Goal: Subscribe to service/newsletter

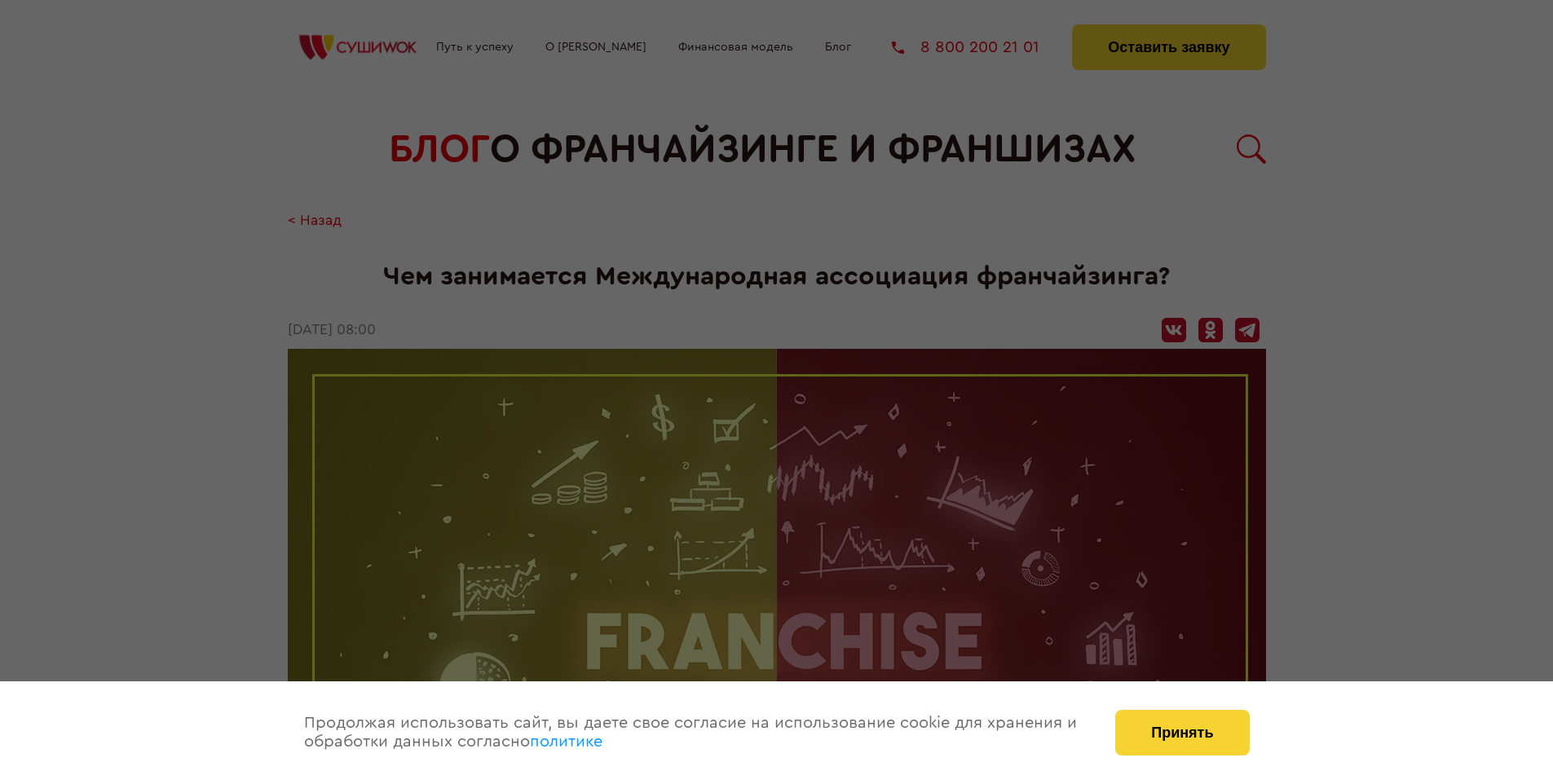
scroll to position [2378, 0]
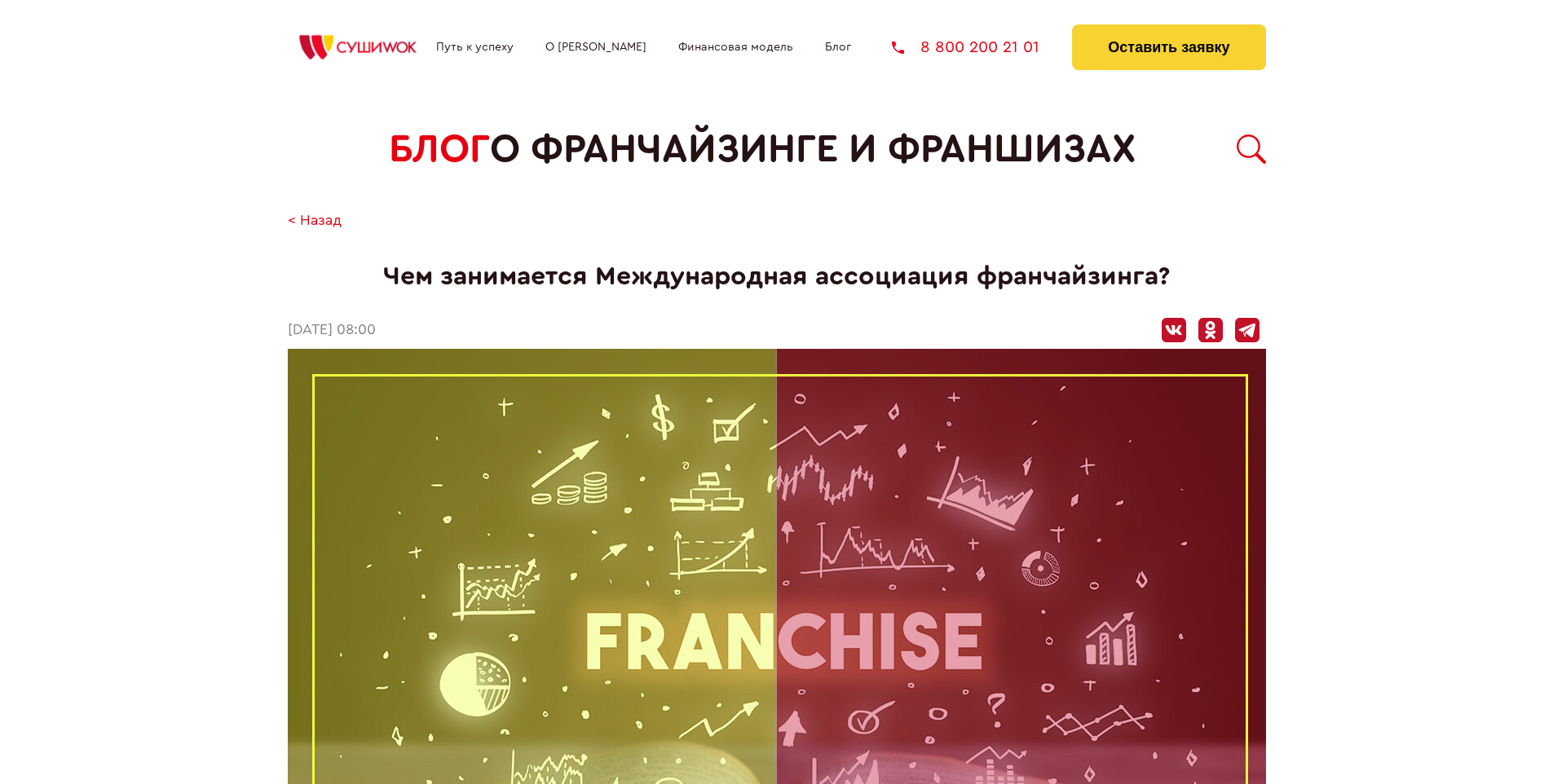
scroll to position [2378, 0]
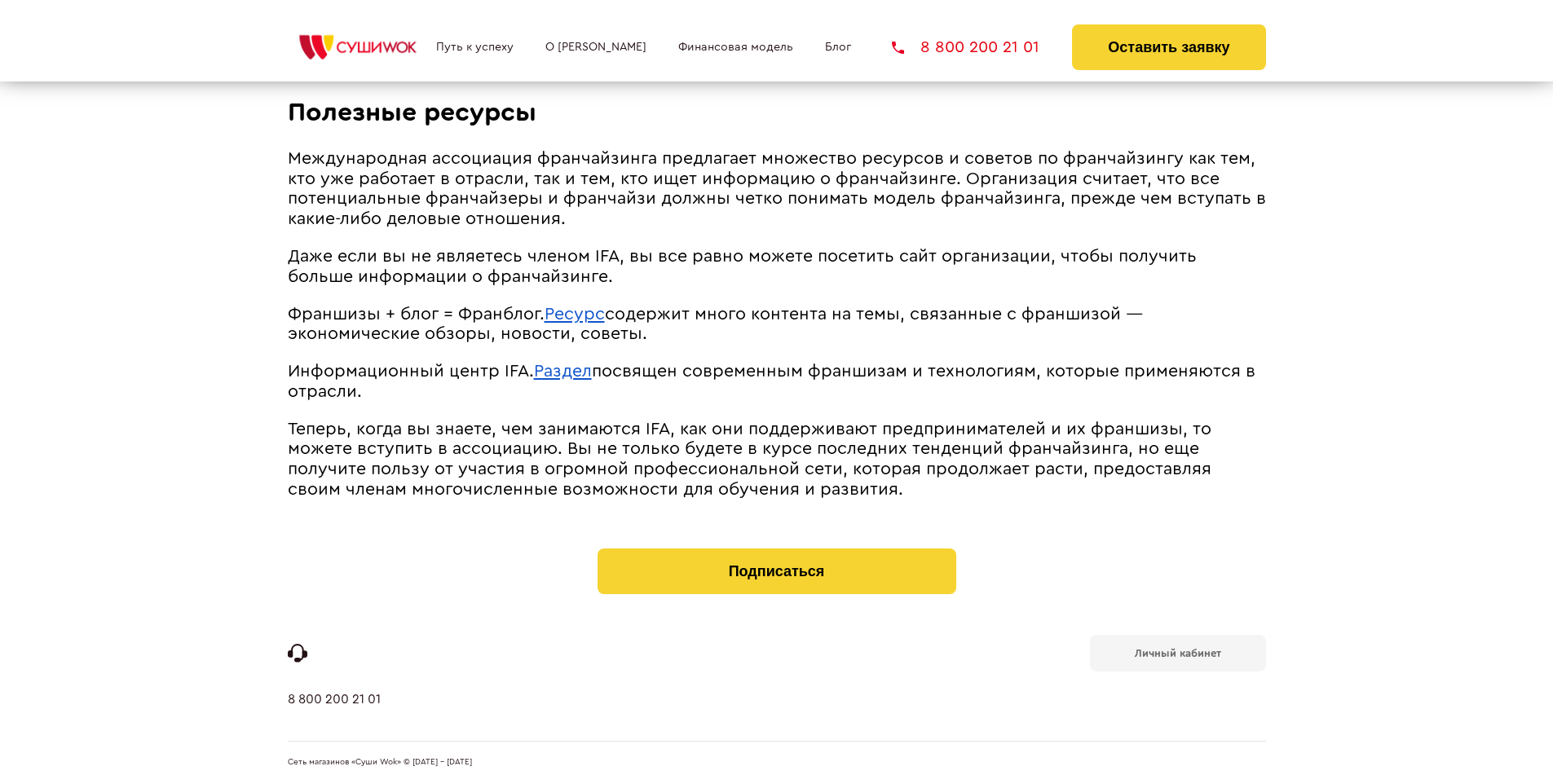
click at [1177, 652] on b "Личный кабинет" at bounding box center [1178, 653] width 87 height 10
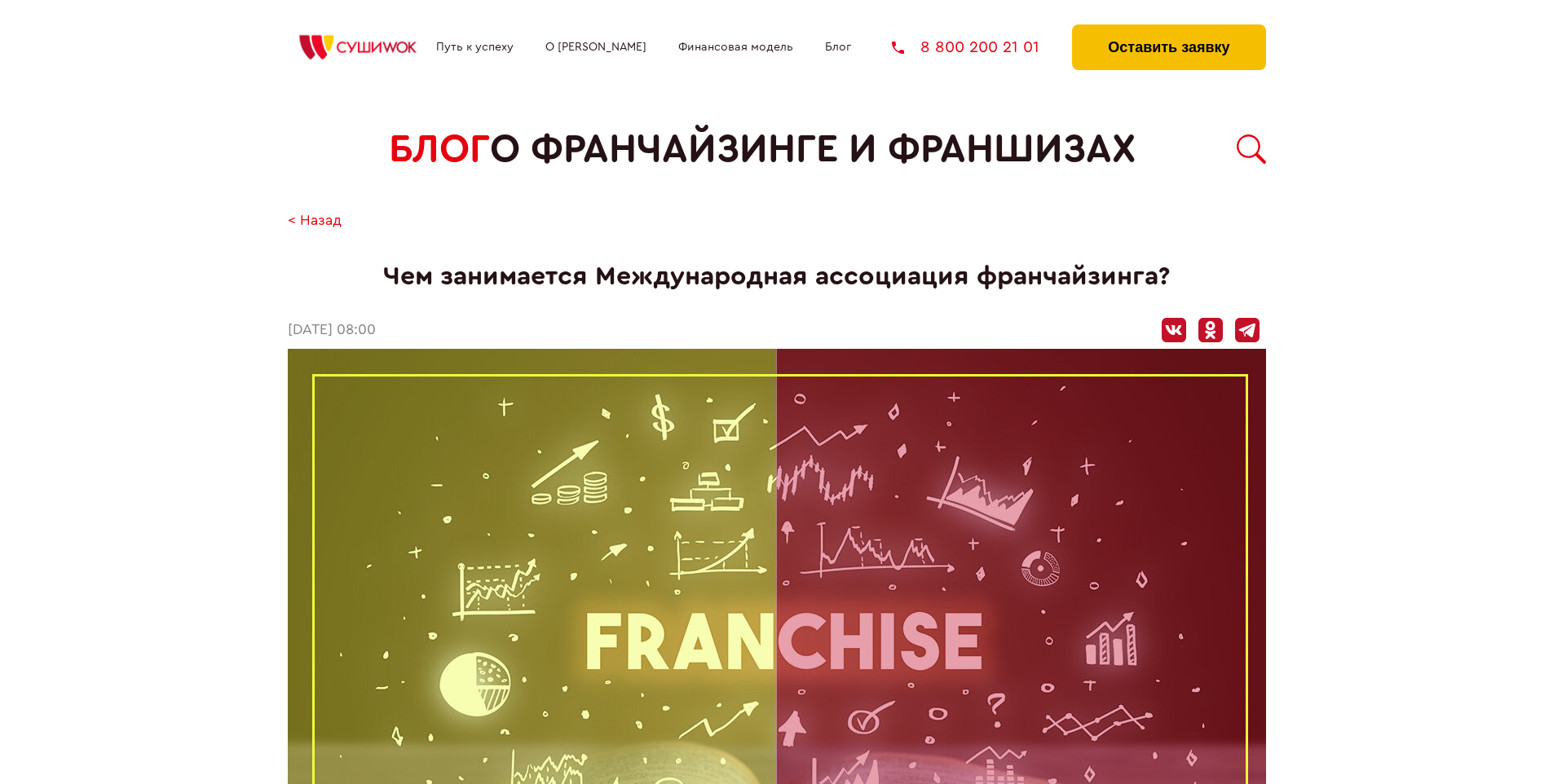
click at [1169, 29] on button "Оставить заявку" at bounding box center [1168, 46] width 193 height 45
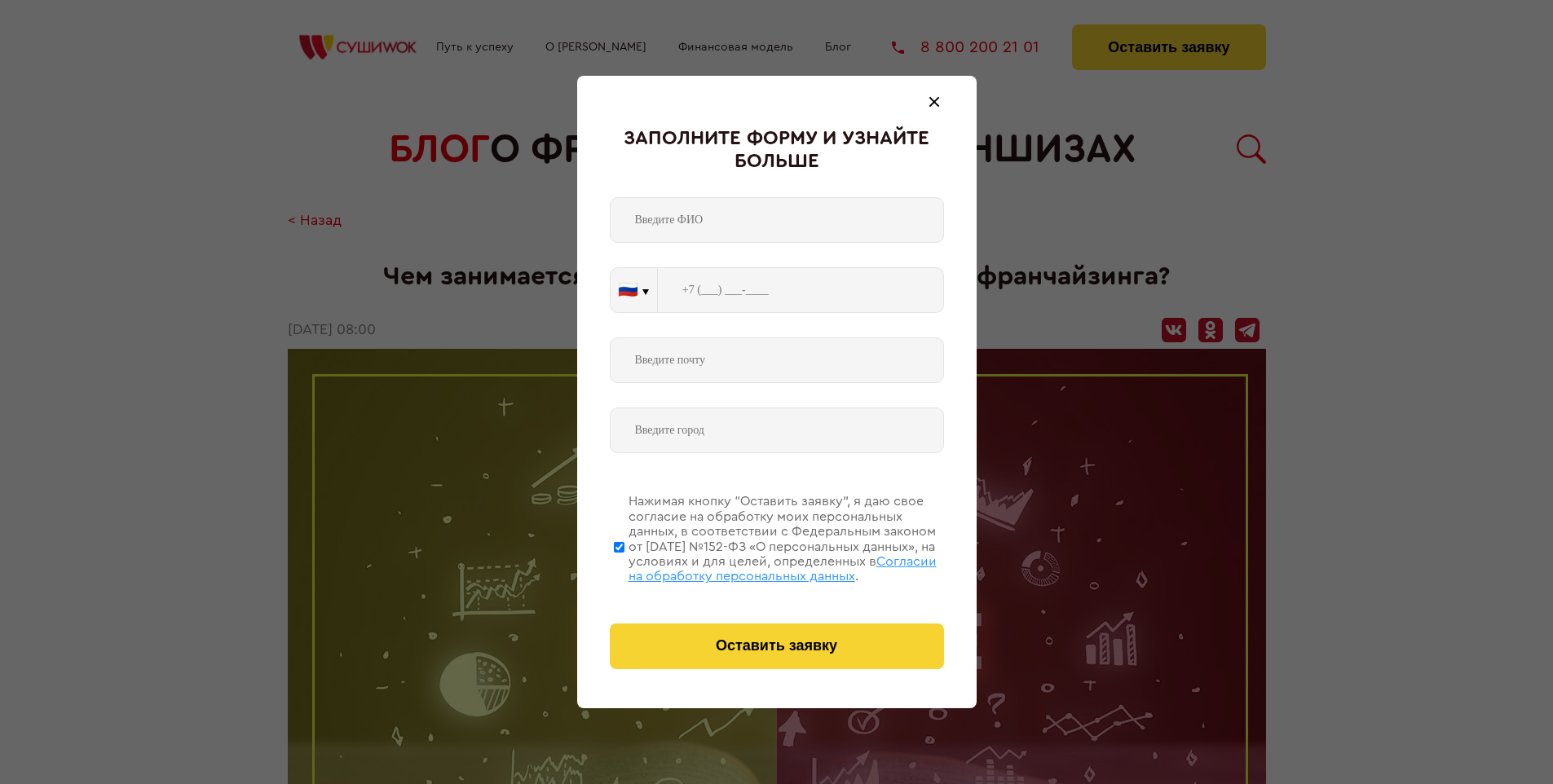
click at [756, 566] on span "Согласии на обработку персональных данных" at bounding box center [783, 569] width 309 height 28
click at [625, 566] on input "Нажимая кнопку “Оставить заявку”, я даю свое согласие на обработку моих персона…" at bounding box center [618, 547] width 10 height 130
checkbox input "false"
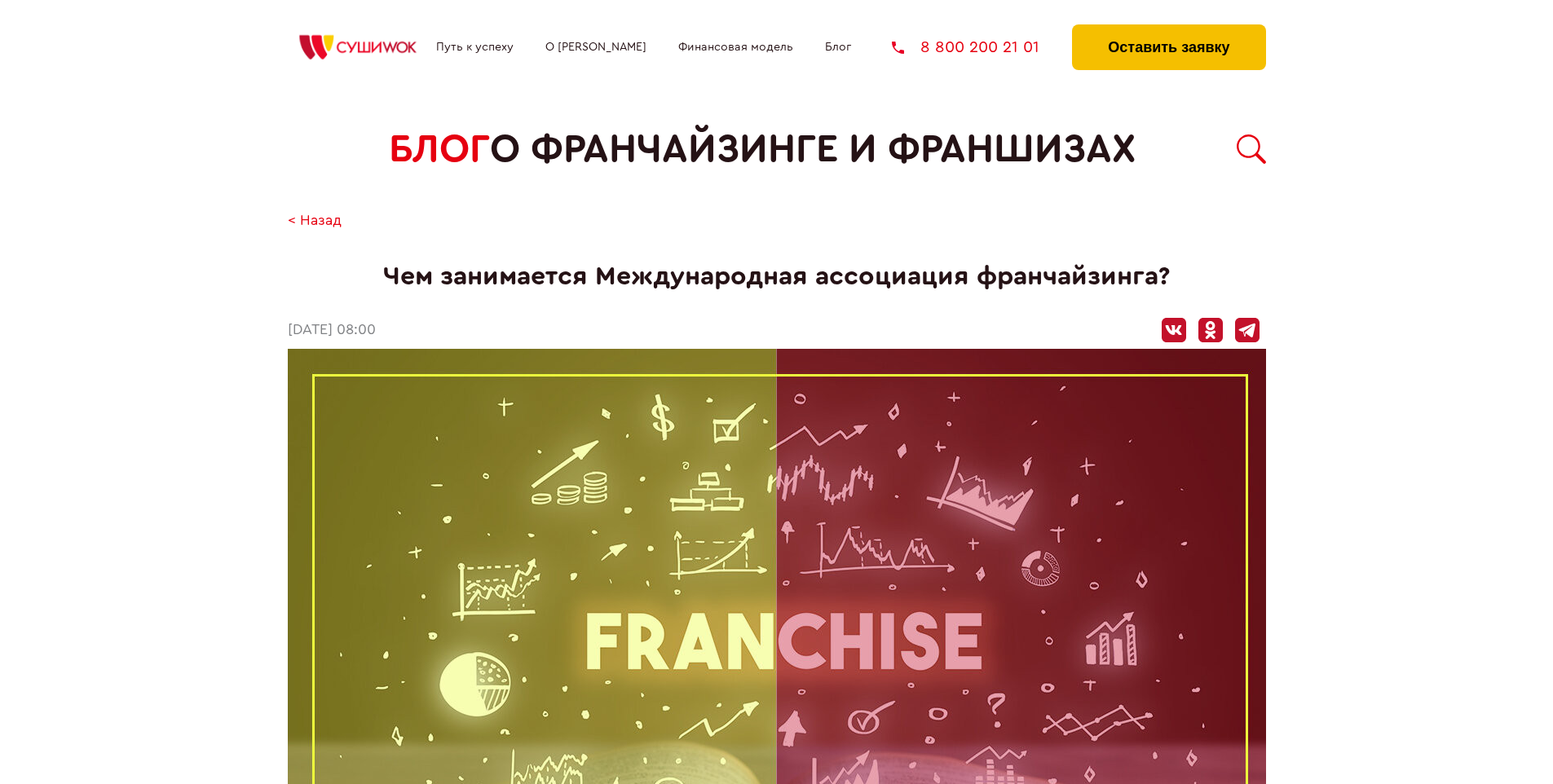
click at [1169, 29] on button "Оставить заявку" at bounding box center [1168, 46] width 193 height 45
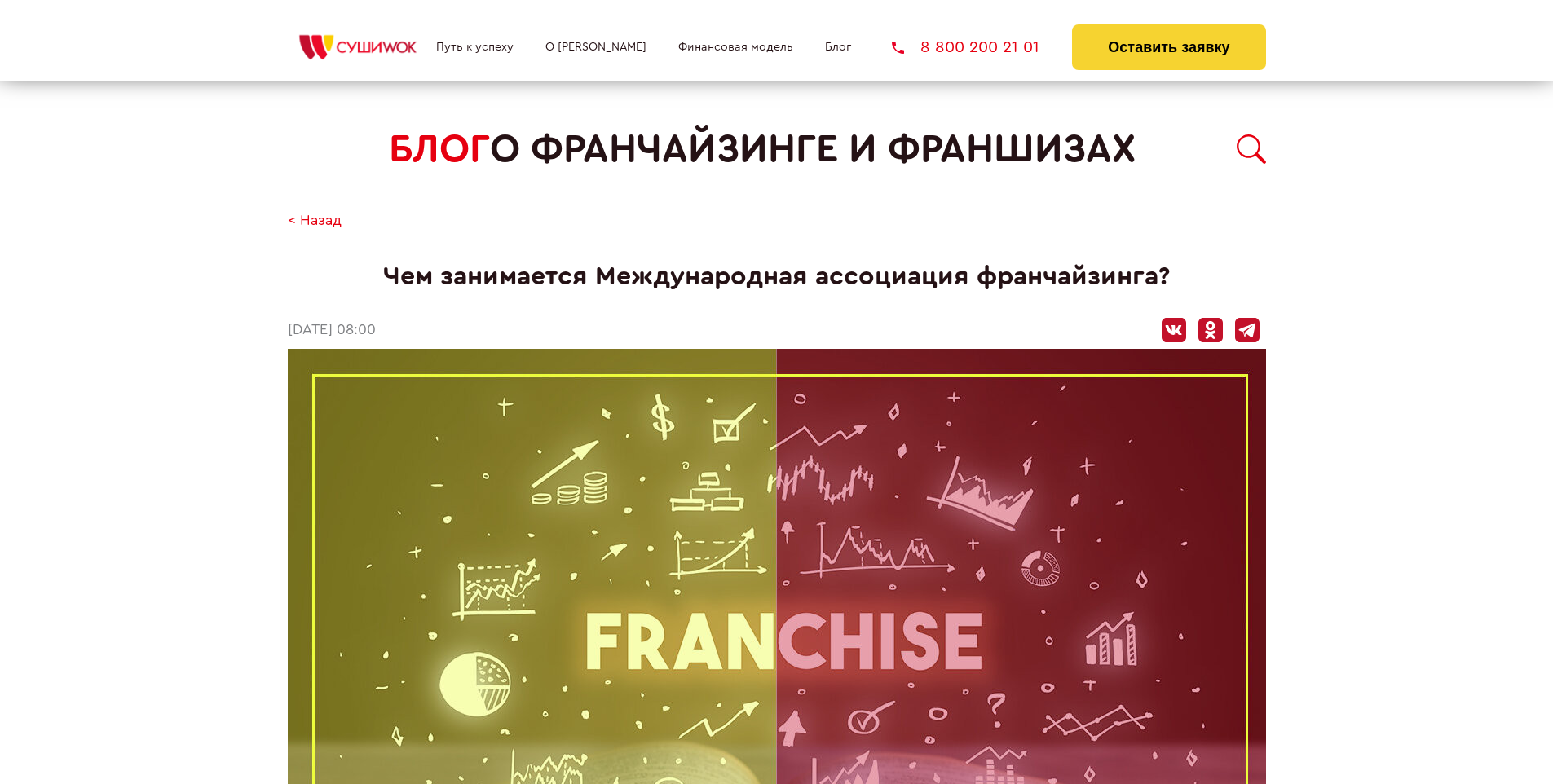
scroll to position [2378, 0]
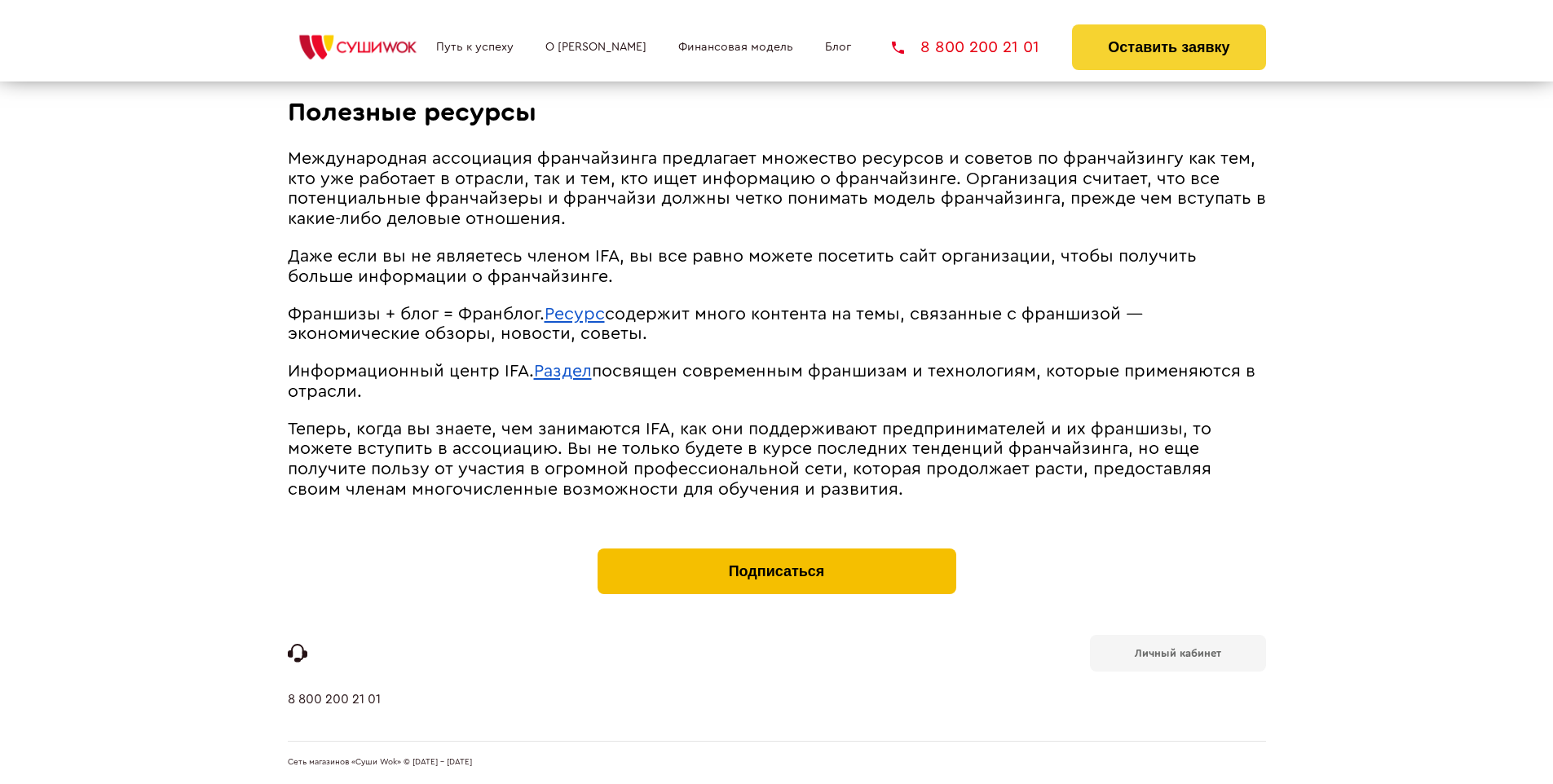
click at [776, 552] on button "Подписаться" at bounding box center [777, 571] width 358 height 45
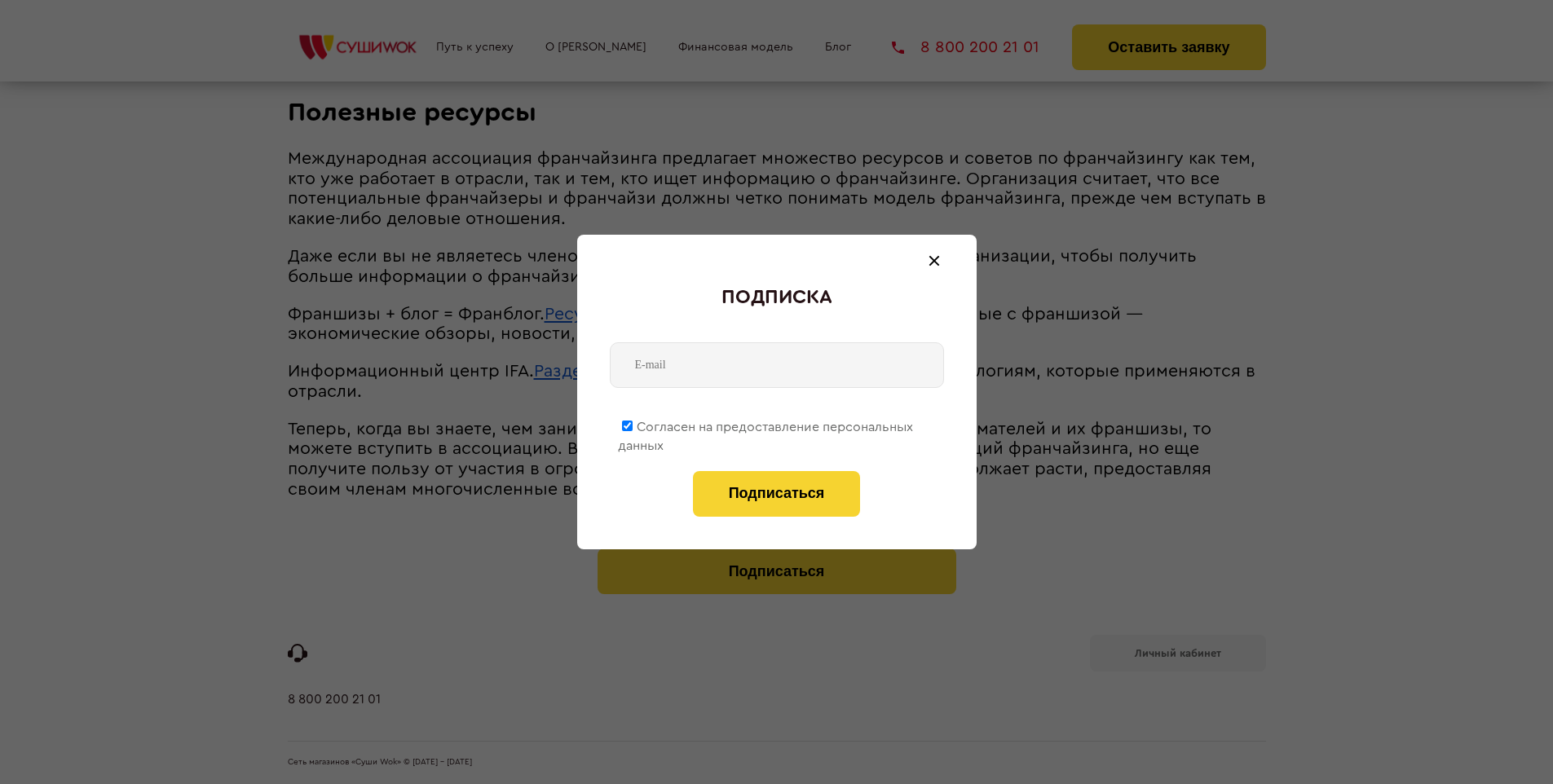
click at [766, 424] on span "Согласен на предоставление персональных данных" at bounding box center [765, 436] width 295 height 31
click at [633, 424] on input "Согласен на предоставление персональных данных" at bounding box center [626, 425] width 10 height 10
checkbox input "false"
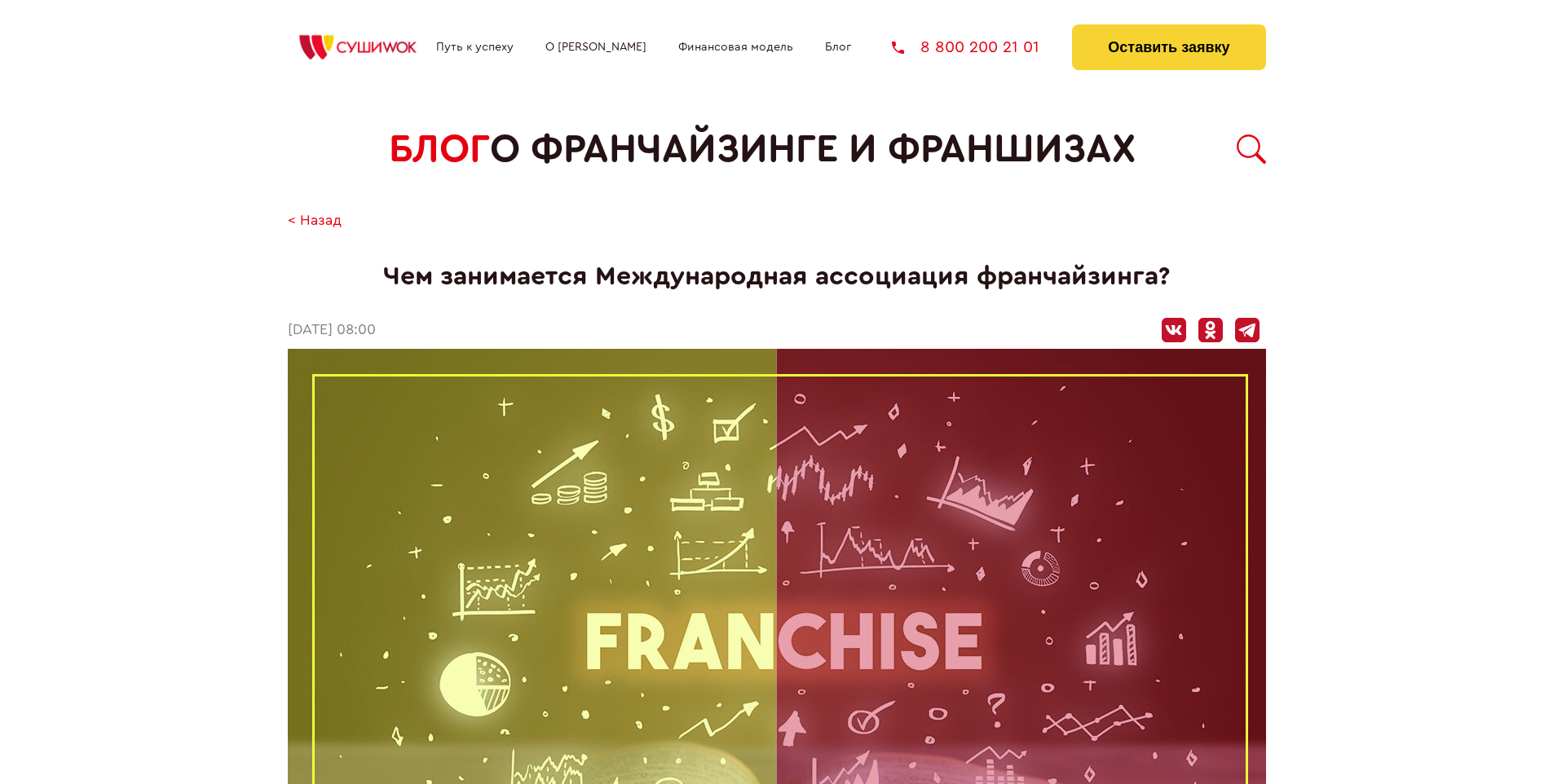
scroll to position [2378, 0]
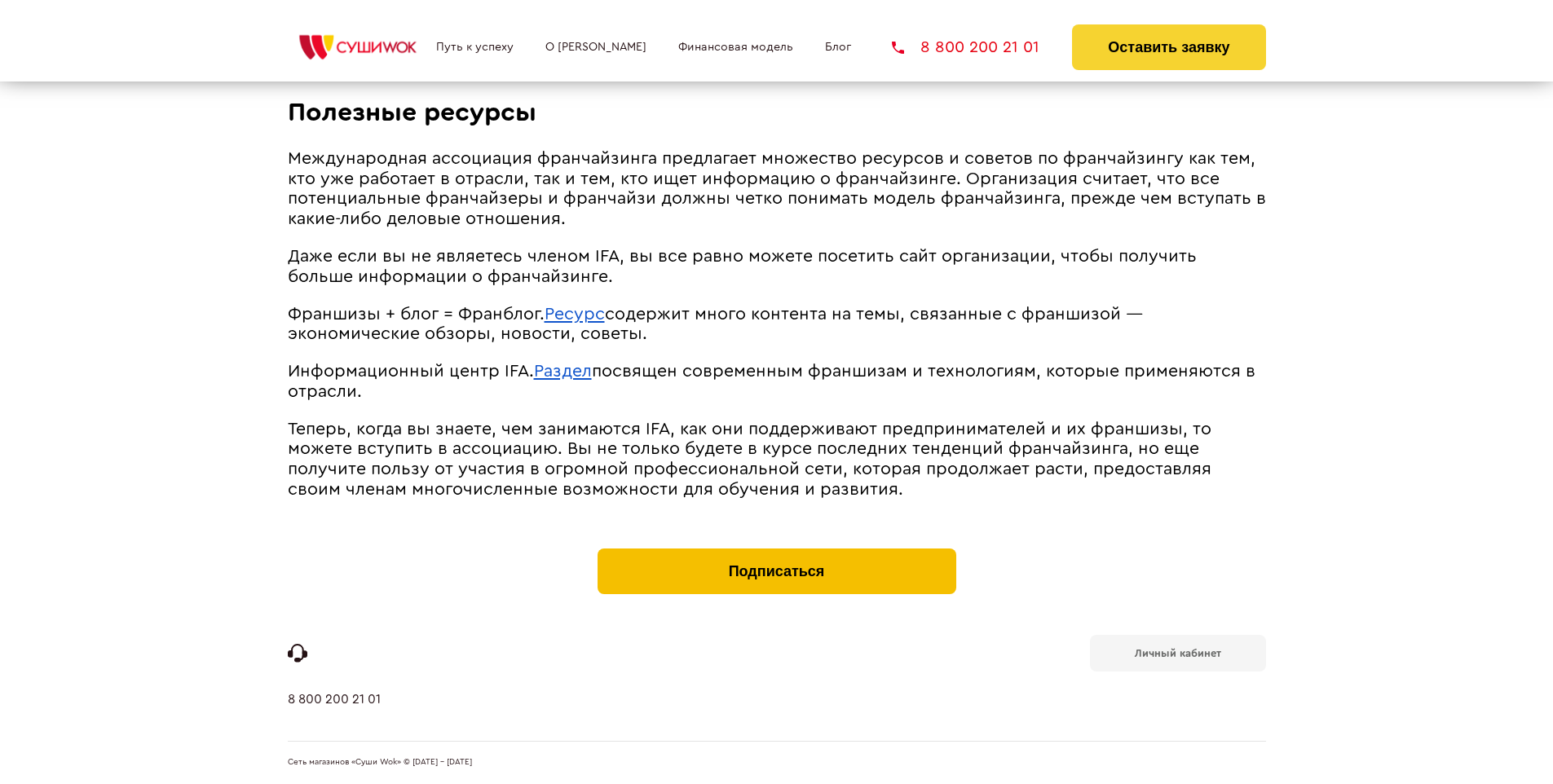
click at [776, 552] on button "Подписаться" at bounding box center [777, 571] width 358 height 45
